Goal: Transaction & Acquisition: Book appointment/travel/reservation

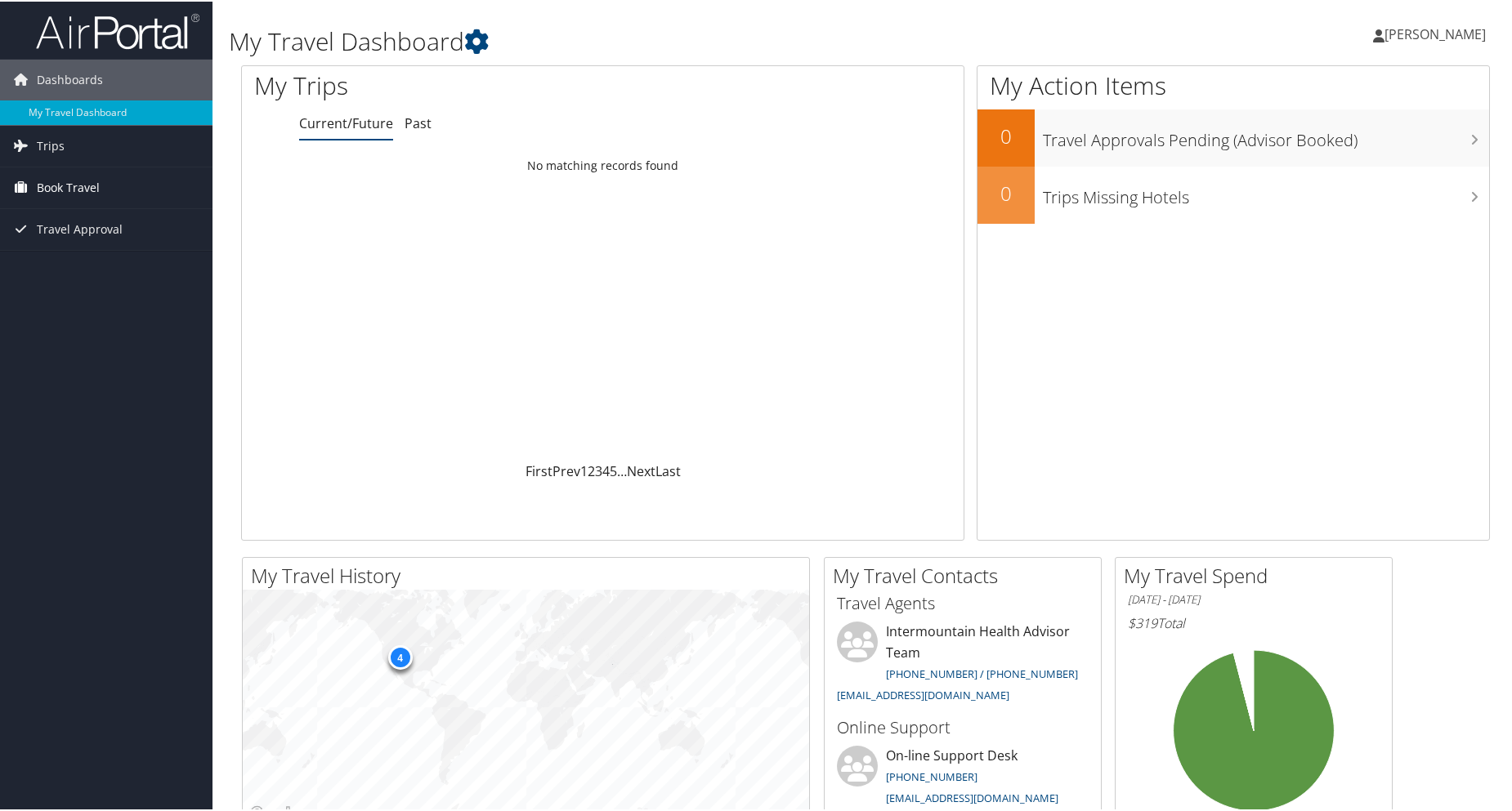
click at [49, 181] on span "Book Travel" at bounding box center [68, 186] width 63 height 41
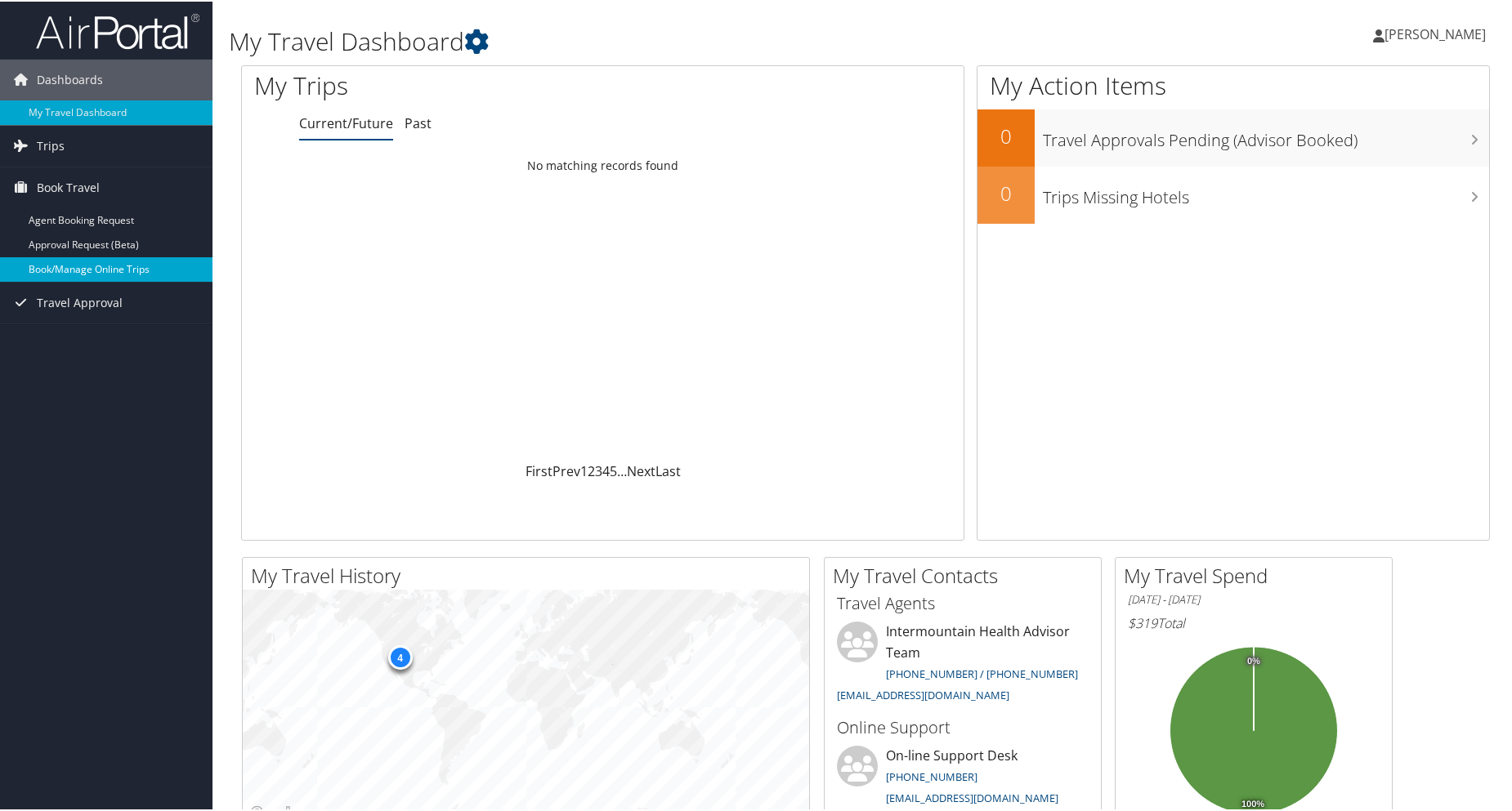
click at [127, 268] on link "Book/Manage Online Trips" at bounding box center [106, 268] width 213 height 25
